Goal: Task Accomplishment & Management: Manage account settings

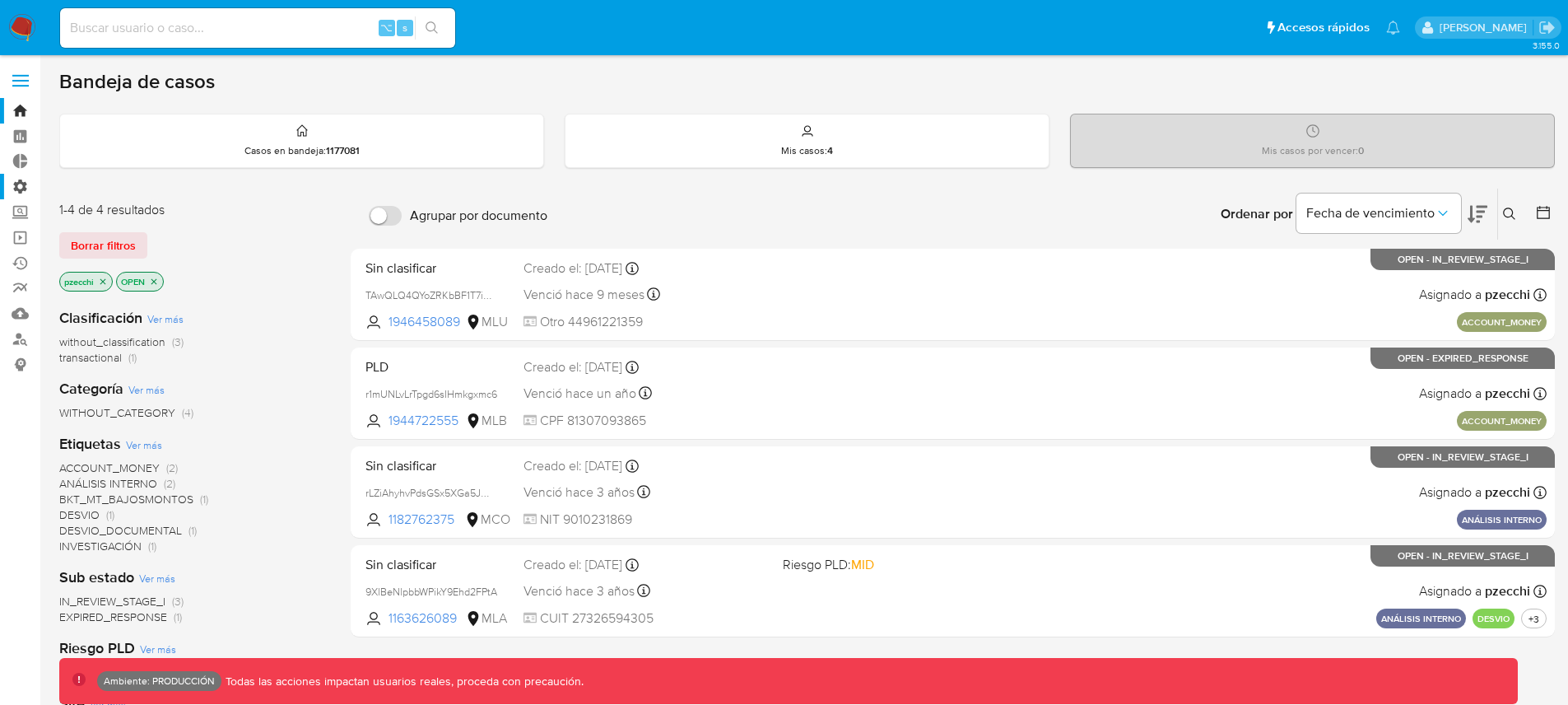
click at [16, 182] on label "Administración" at bounding box center [98, 186] width 196 height 25
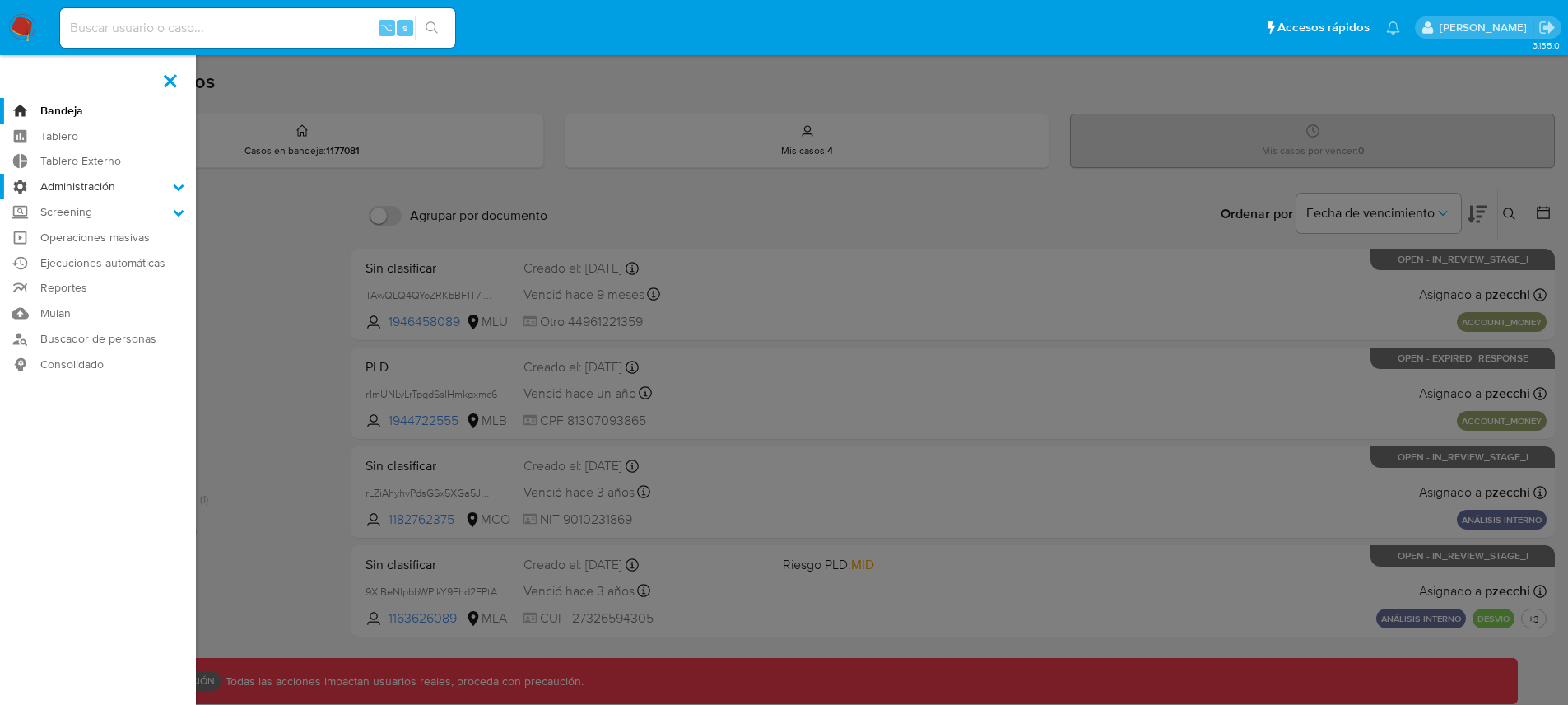
click at [0, 0] on input "Administración" at bounding box center [0, 0] width 0 height 0
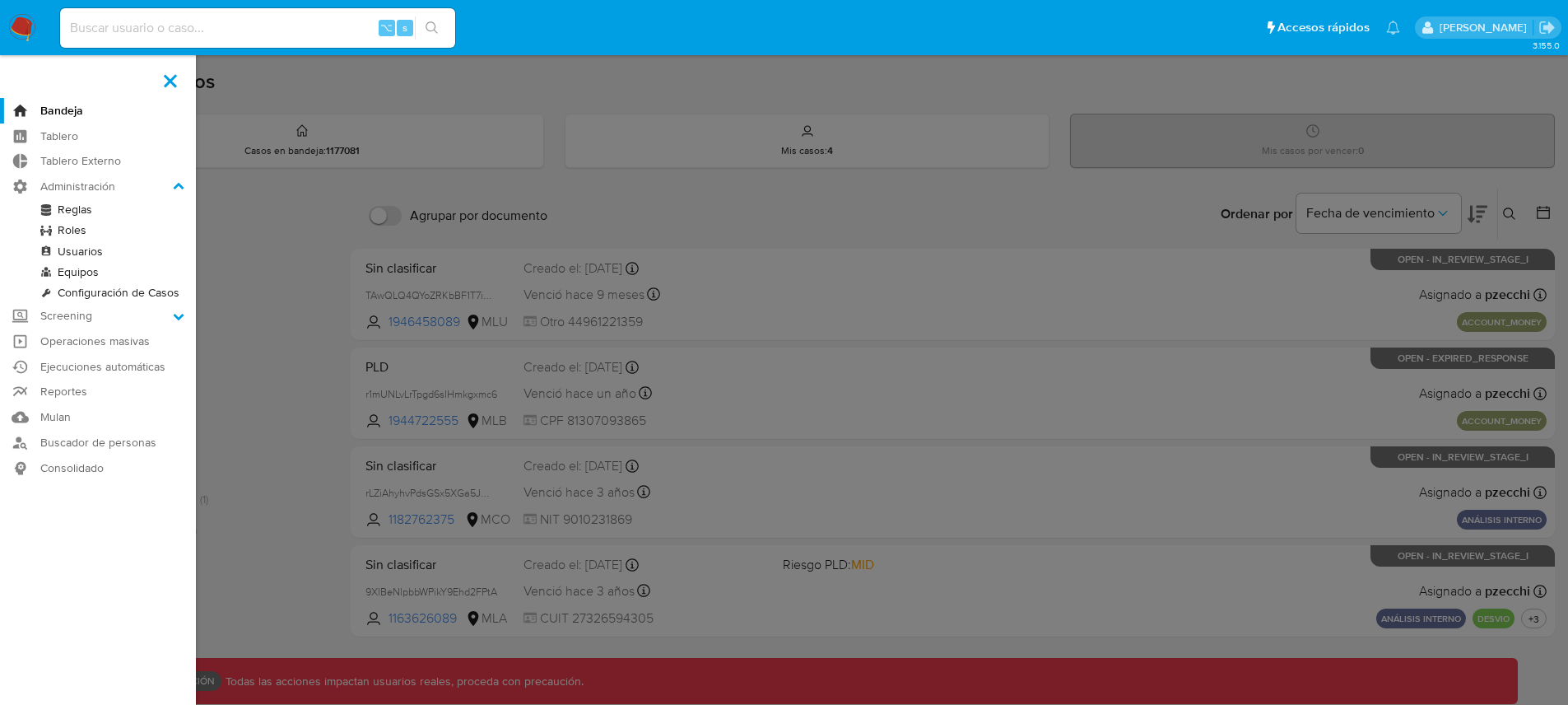
click at [87, 252] on link "Usuarios" at bounding box center [98, 252] width 196 height 20
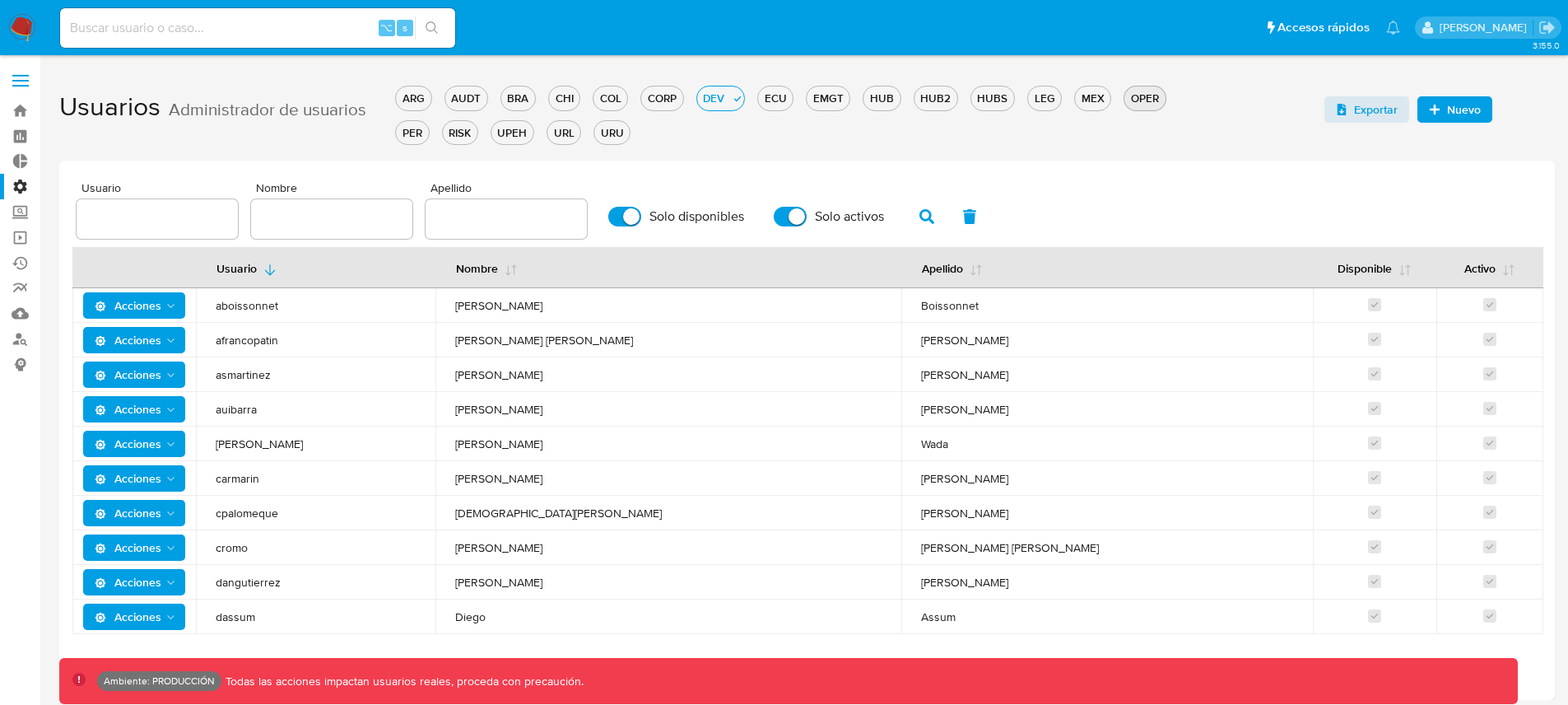
click at [1136, 99] on div "OPER" at bounding box center [1144, 98] width 40 height 16
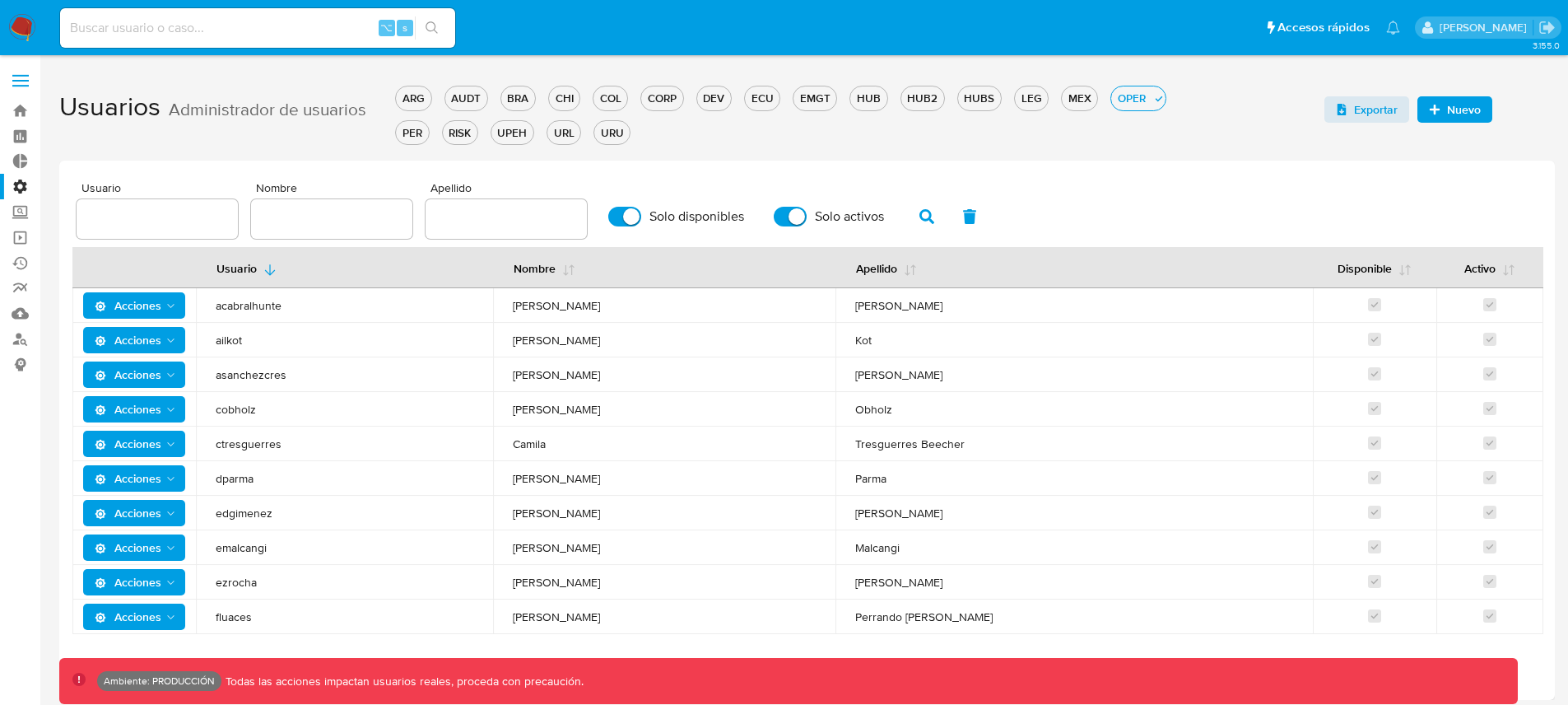
click at [496, 208] on input "text" at bounding box center [506, 218] width 162 height 21
type input "floc"
click at [920, 219] on icon "button" at bounding box center [927, 216] width 15 height 15
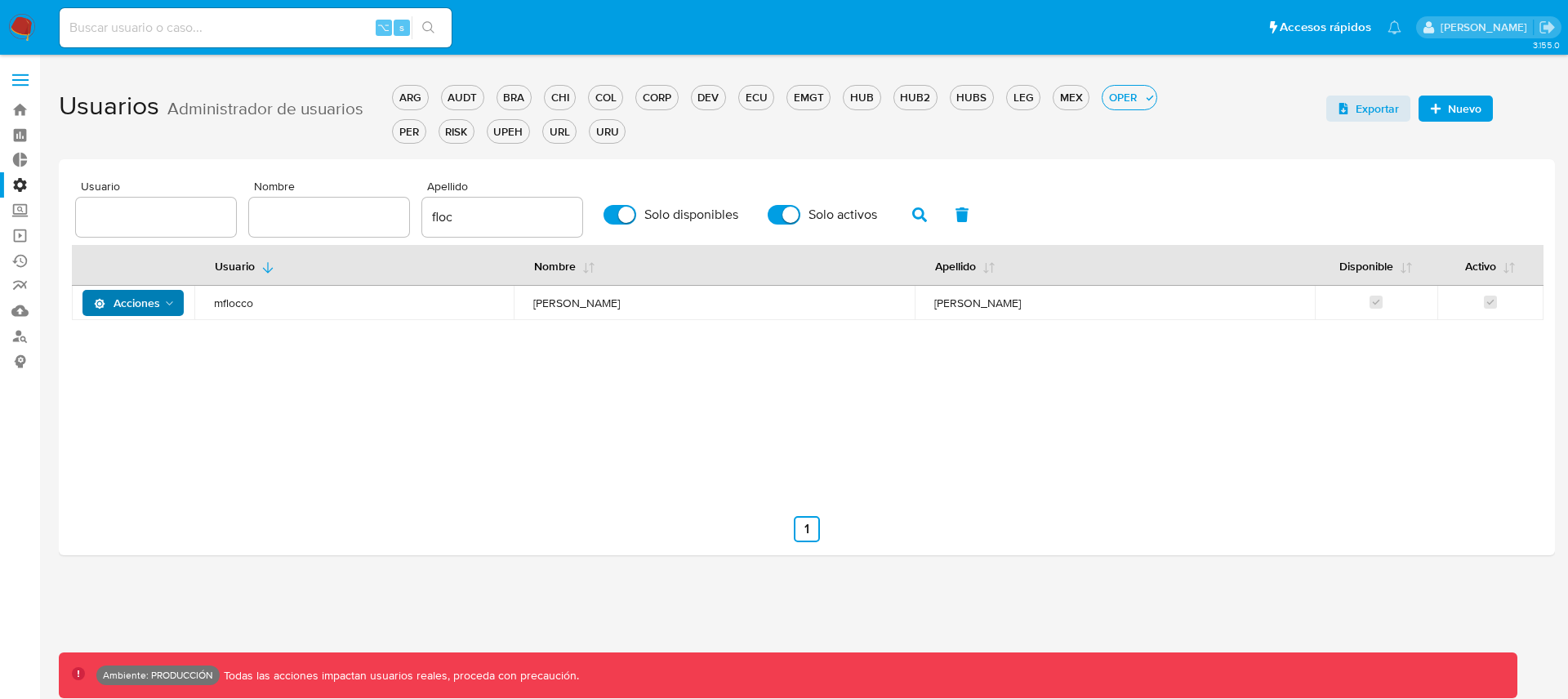
click at [158, 297] on span "Acciones" at bounding box center [127, 303] width 66 height 26
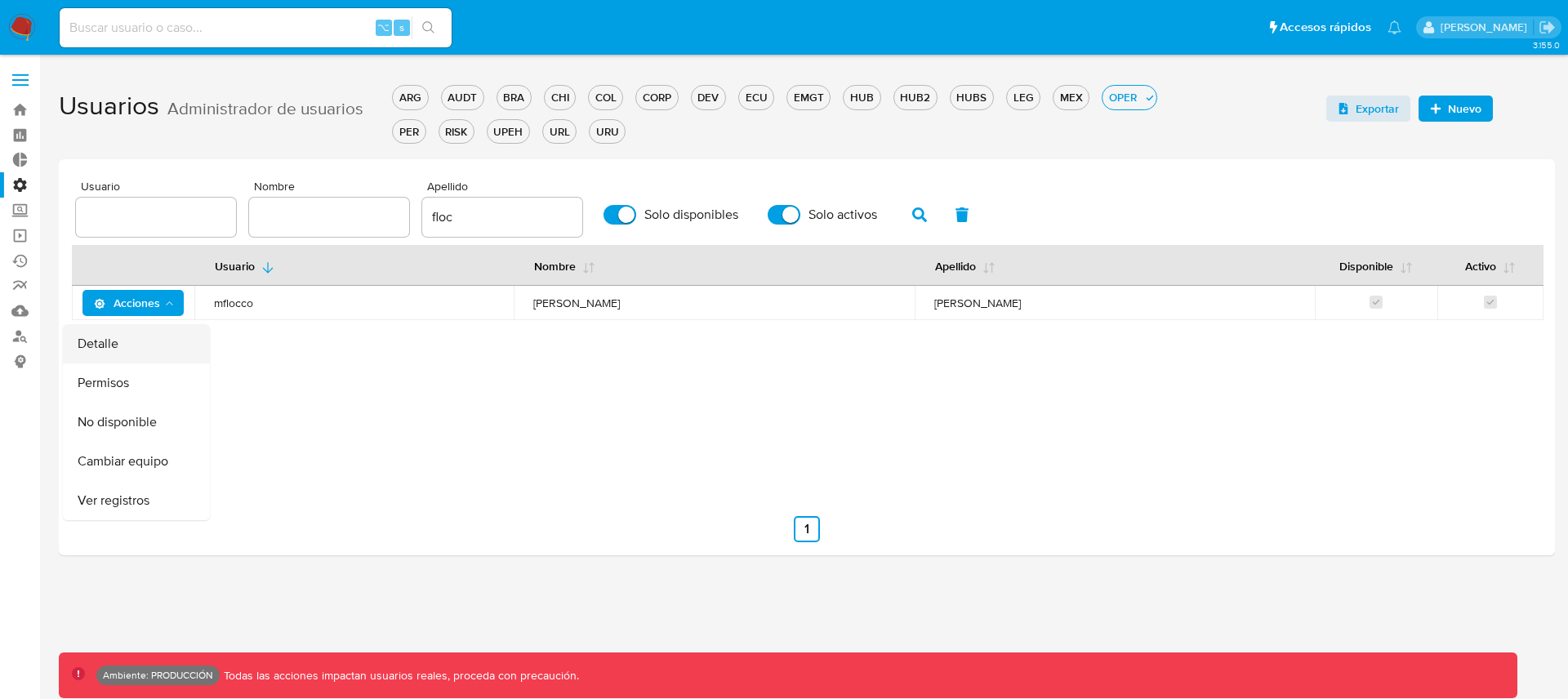
click at [135, 339] on button "Detalle" at bounding box center [136, 344] width 147 height 40
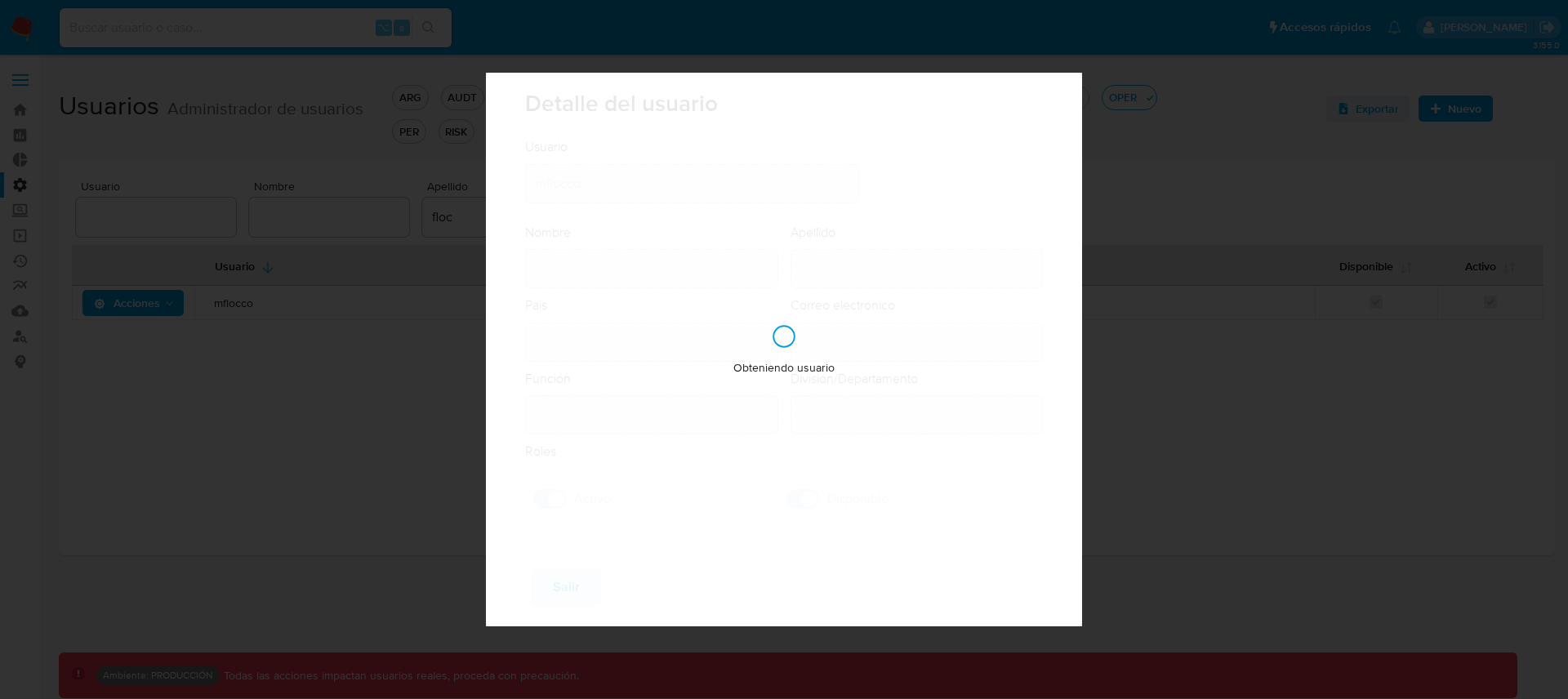
type input "[PERSON_NAME]"
type input "[GEOGRAPHIC_DATA]"
type input "[PERSON_NAME][EMAIL_ADDRESS][PERSON_NAME][DOMAIN_NAME]"
type input "Analista Senior (80001642)"
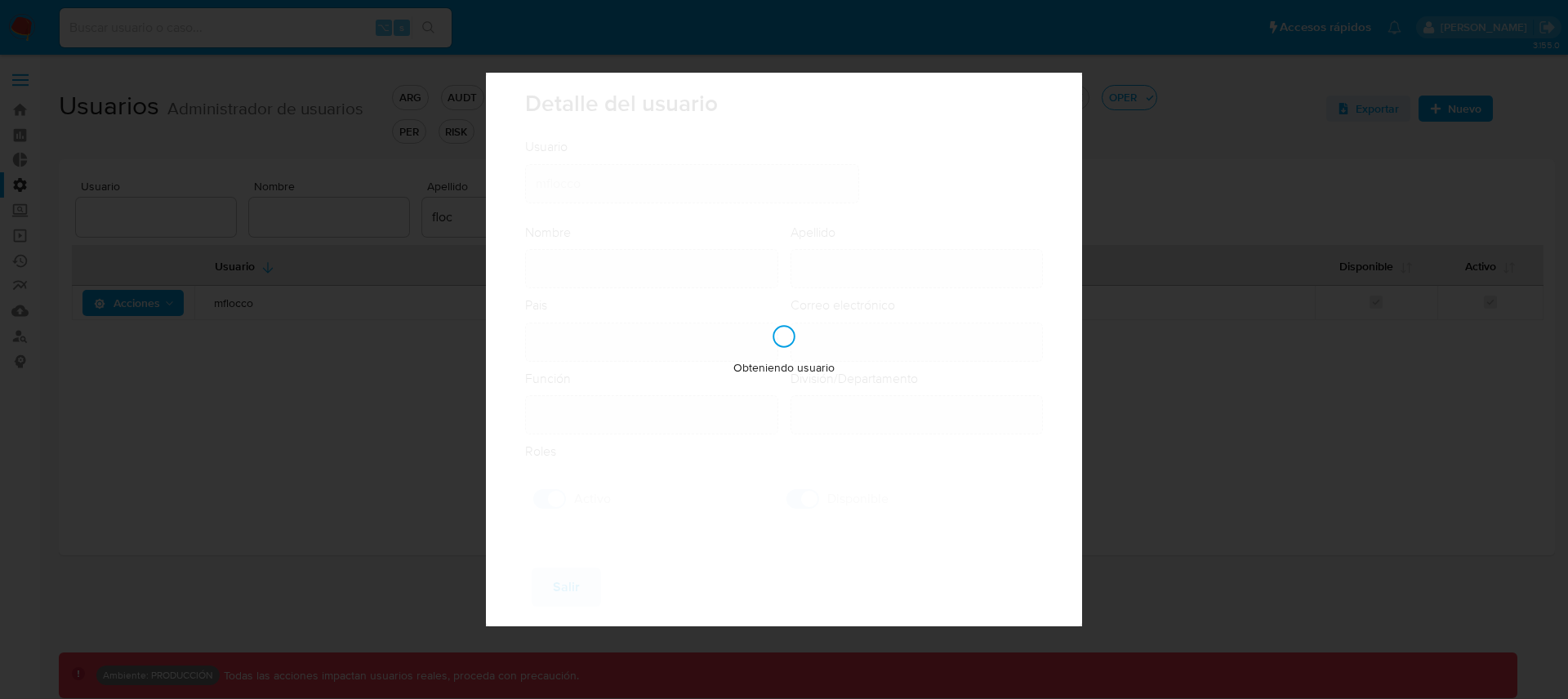
type input "Risk & Compliance Risk & Compliance Operations"
checkbox input "true"
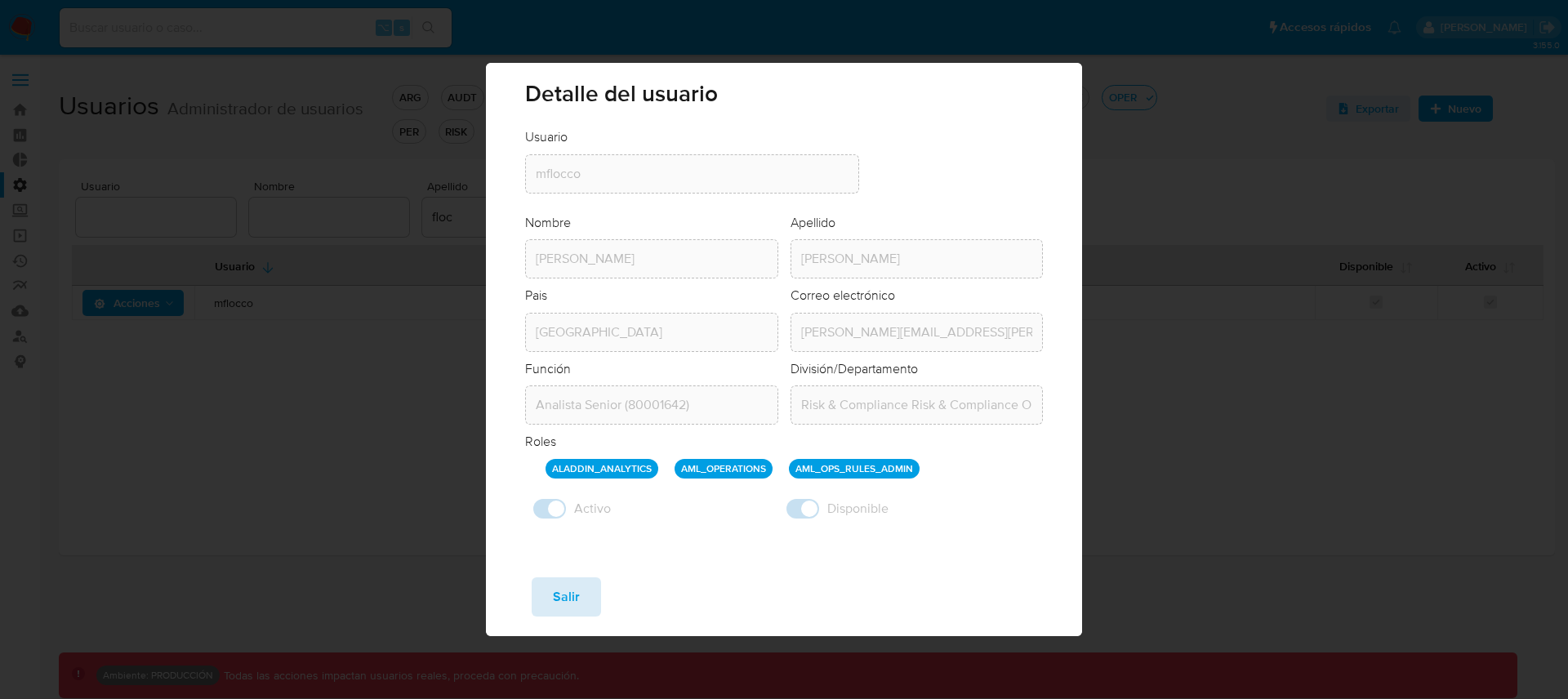
click at [585, 600] on button "Salir" at bounding box center [566, 597] width 69 height 40
checkbox input "false"
